Goal: Check status: Check status

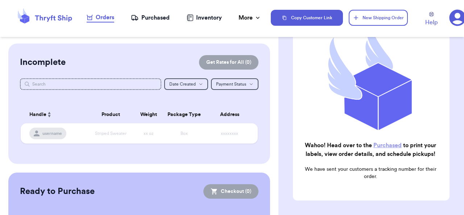
scroll to position [91, 0]
click at [139, 16] on div "Purchased" at bounding box center [150, 17] width 39 height 9
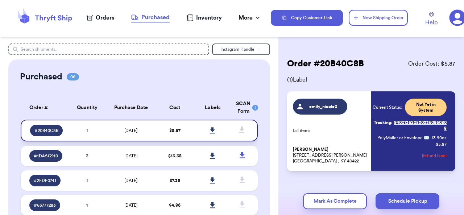
click at [210, 133] on icon at bounding box center [212, 130] width 5 height 6
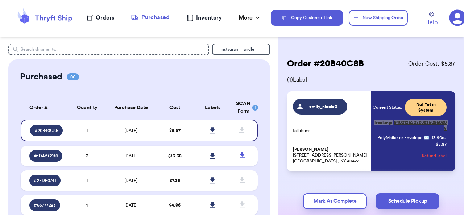
drag, startPoint x: 433, startPoint y: 121, endPoint x: 316, endPoint y: 3, distance: 165.7
click at [0, 0] on div "Orders Purchased Inventory More Stats Completed Orders Copy Customer Link New S…" at bounding box center [232, 107] width 464 height 215
